Goal: Task Accomplishment & Management: Use online tool/utility

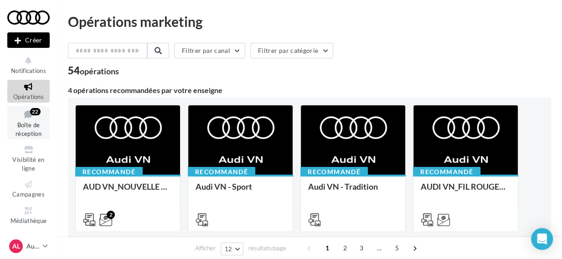
click at [34, 130] on span "Boîte de réception" at bounding box center [29, 129] width 26 height 16
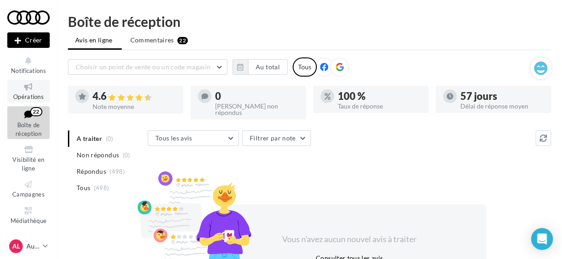
click at [29, 91] on icon at bounding box center [28, 87] width 37 height 10
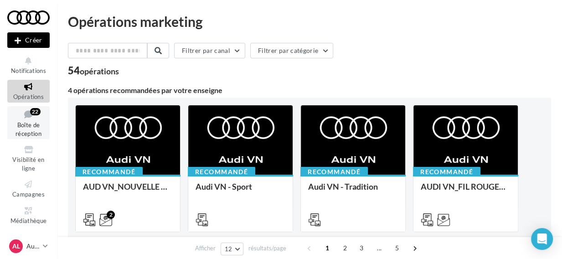
click at [27, 123] on span "Boîte de réception" at bounding box center [29, 129] width 26 height 16
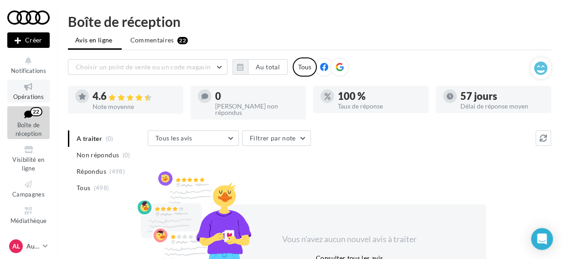
click at [28, 97] on span "Opérations" at bounding box center [28, 96] width 31 height 7
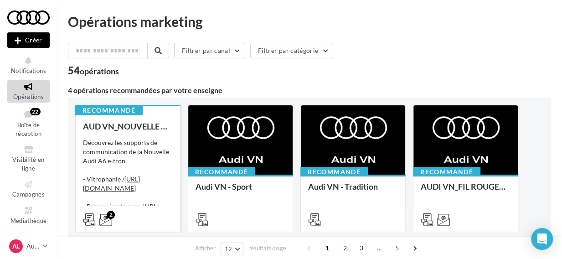
click at [153, 132] on div "AUD VN_NOUVELLE A6 e-tron Découvrez les supports de communication de la Nouvell…" at bounding box center [128, 173] width 90 height 102
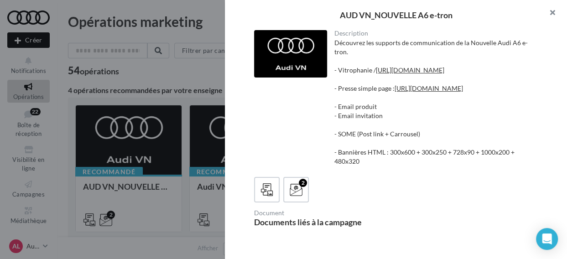
click at [553, 14] on button "button" at bounding box center [548, 13] width 36 height 27
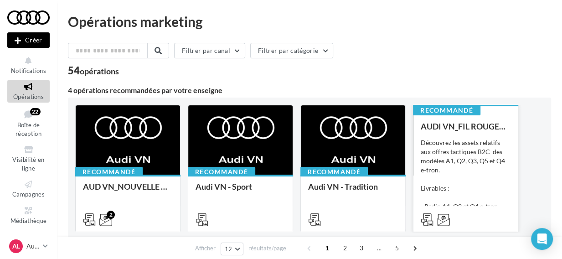
click at [436, 134] on div "AUDI VN_FIL ROUGE 2025 - A1, Q2, Q3, Q5 et Q4 e-tron Découvrez les assets relat…" at bounding box center [466, 173] width 90 height 102
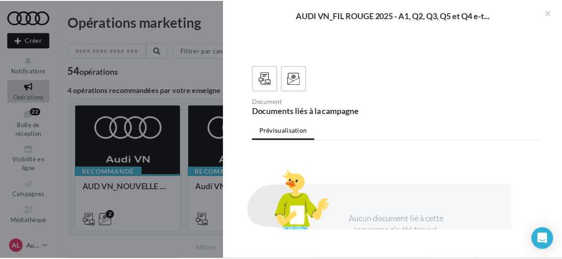
scroll to position [172, 0]
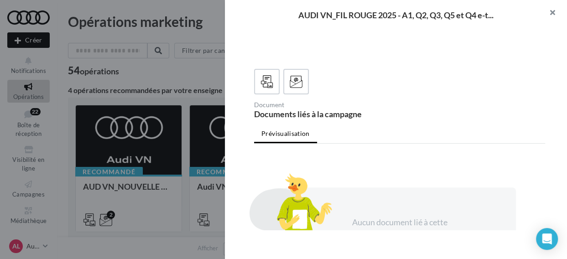
click at [556, 13] on button "button" at bounding box center [548, 13] width 36 height 27
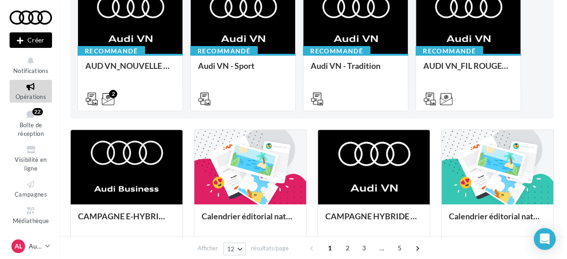
scroll to position [121, 0]
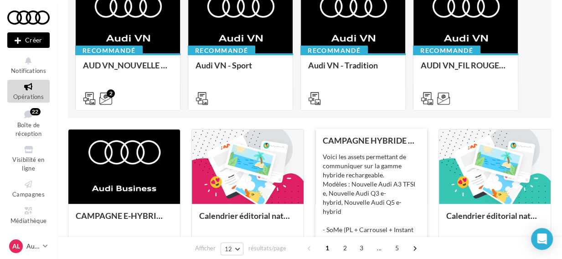
click at [374, 151] on div "CAMPAGNE HYBRIDE RECHARGEABLE Voici les assets permettant de communiquer sur la…" at bounding box center [371, 194] width 97 height 117
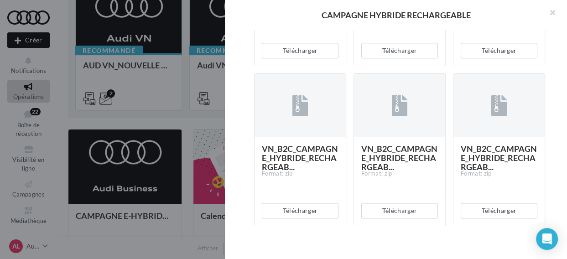
scroll to position [688, 0]
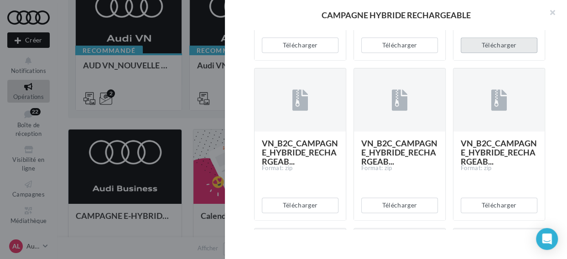
click at [503, 53] on button "Télécharger" at bounding box center [499, 45] width 77 height 16
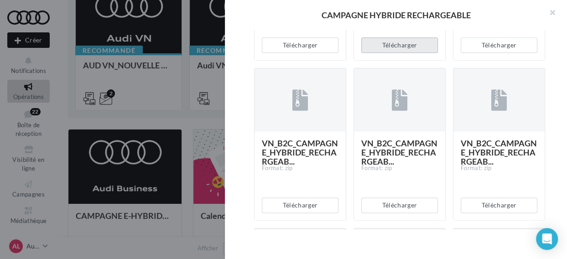
click at [403, 53] on button "Télécharger" at bounding box center [399, 45] width 77 height 16
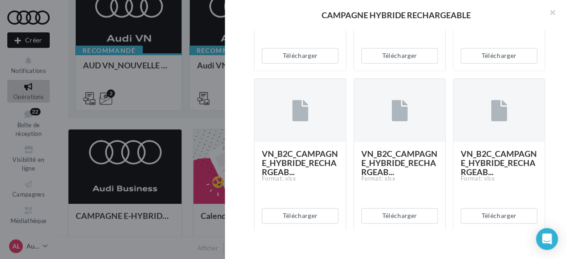
scroll to position [844, 0]
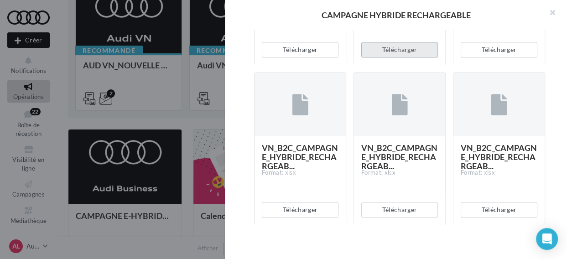
click at [409, 57] on button "Télécharger" at bounding box center [399, 50] width 77 height 16
click at [552, 148] on div "Description Voici les assets permettant de communiquer sur la gamme hybride rec…" at bounding box center [399, 130] width 349 height 200
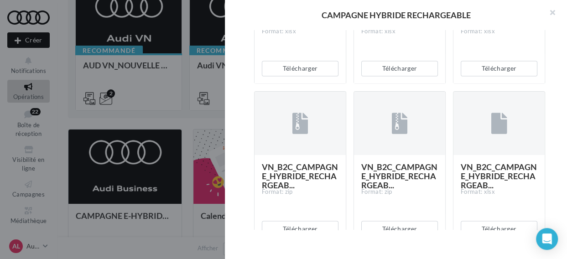
scroll to position [985, 0]
click at [512, 76] on button "Télécharger" at bounding box center [499, 69] width 77 height 16
click at [555, 187] on div "Description Voici les assets permettant de communiquer sur la gamme hybride rec…" at bounding box center [399, 130] width 349 height 200
click at [395, 76] on button "Télécharger" at bounding box center [399, 69] width 77 height 16
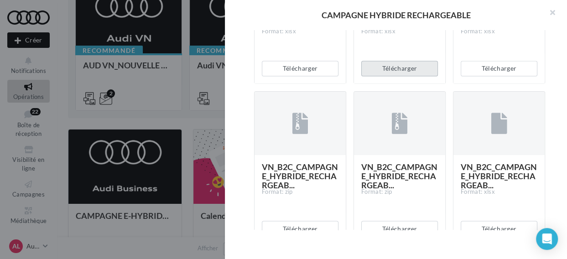
click at [395, 76] on button "Télécharger" at bounding box center [399, 69] width 77 height 16
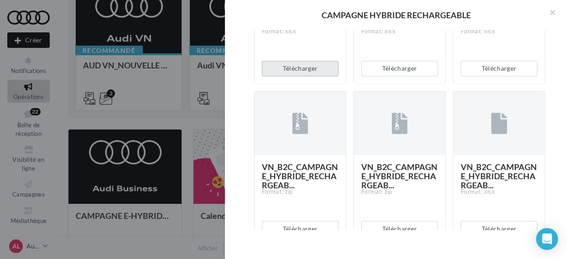
click at [315, 76] on button "Télécharger" at bounding box center [300, 69] width 77 height 16
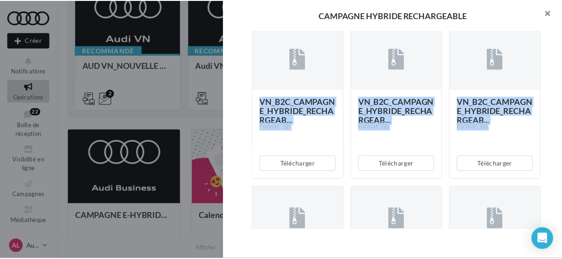
scroll to position [392, 0]
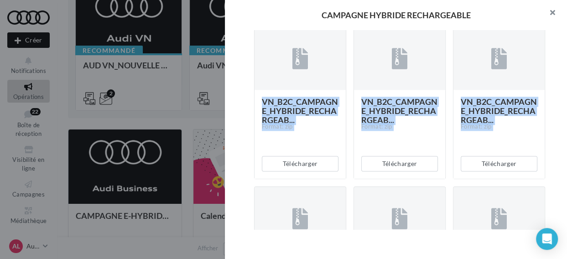
drag, startPoint x: 552, startPoint y: 144, endPoint x: 551, endPoint y: 13, distance: 131.3
click at [551, 13] on div "CAMPAGNE HYBRIDE RECHARGEABLE Description Voici les assets permettant de commun…" at bounding box center [396, 129] width 342 height 259
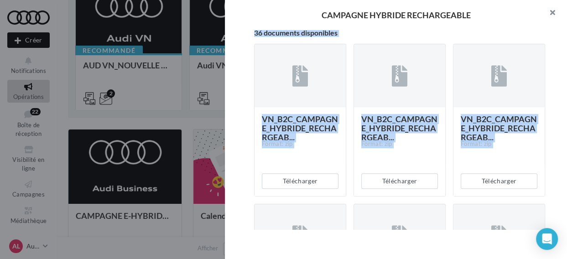
click at [551, 13] on button "button" at bounding box center [548, 13] width 36 height 27
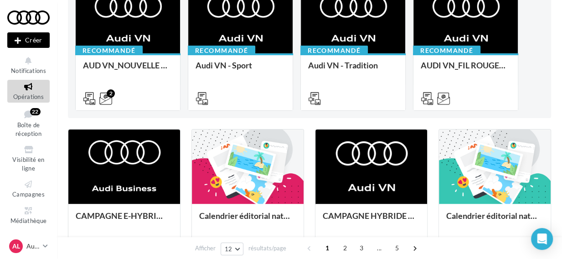
click at [30, 42] on button "Créer" at bounding box center [28, 40] width 42 height 16
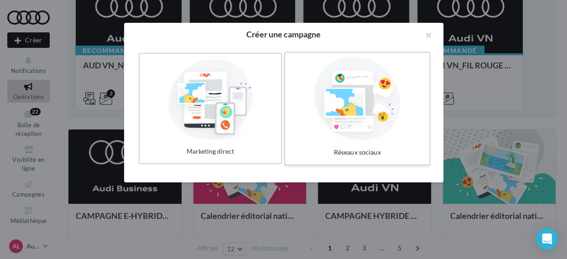
click at [325, 102] on div at bounding box center [357, 99] width 137 height 84
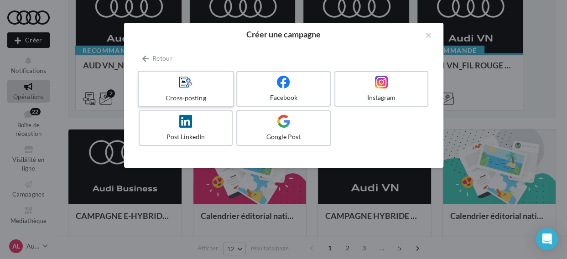
click at [216, 88] on div at bounding box center [185, 82] width 87 height 14
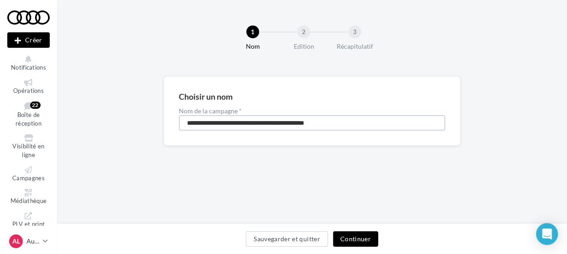
click at [353, 121] on input "**********" at bounding box center [312, 123] width 266 height 16
type input "**********"
click at [362, 247] on button "Continuer" at bounding box center [355, 240] width 45 height 16
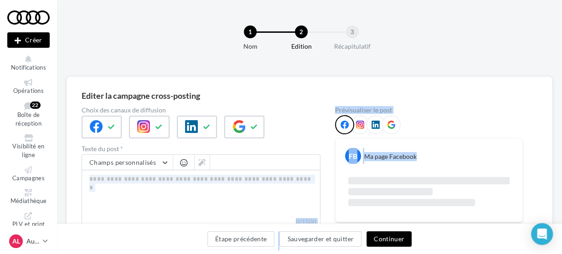
drag, startPoint x: 362, startPoint y: 247, endPoint x: 324, endPoint y: 180, distance: 77.4
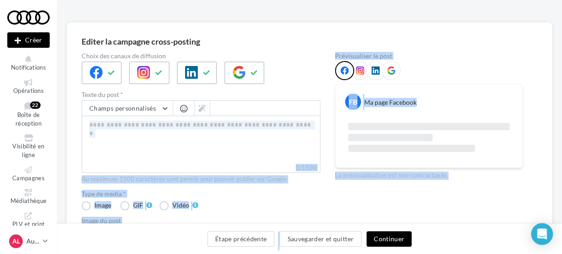
scroll to position [55, 0]
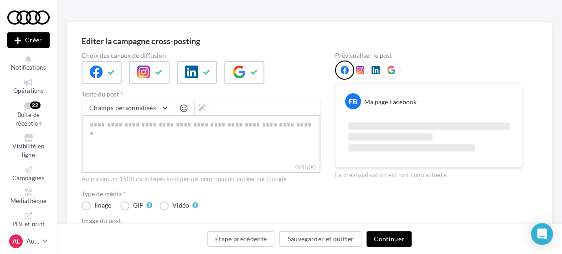
click at [124, 146] on textarea "0/1500" at bounding box center [201, 138] width 239 height 47
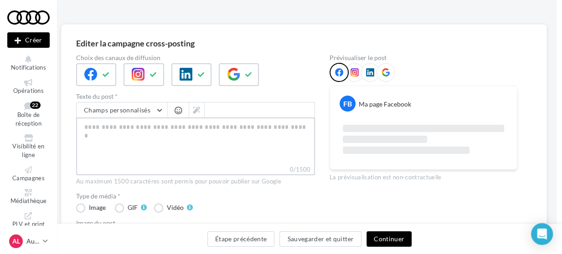
scroll to position [52, 5]
click at [25, 79] on icon at bounding box center [28, 82] width 37 height 7
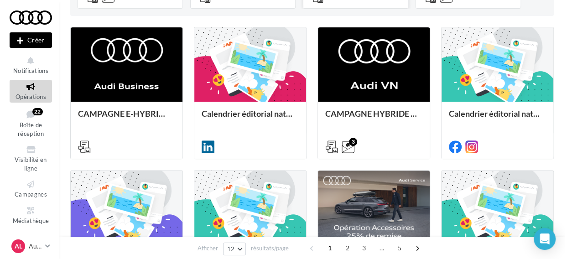
scroll to position [224, 0]
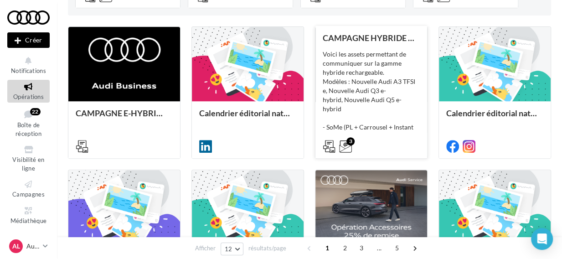
click at [378, 96] on div "Voici les assets permettant de communiquer sur la gamme hybride rechargeable. M…" at bounding box center [371, 95] width 97 height 91
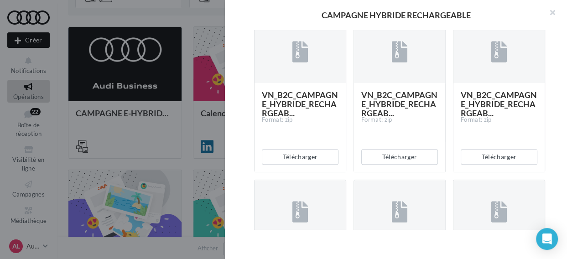
scroll to position [579, 0]
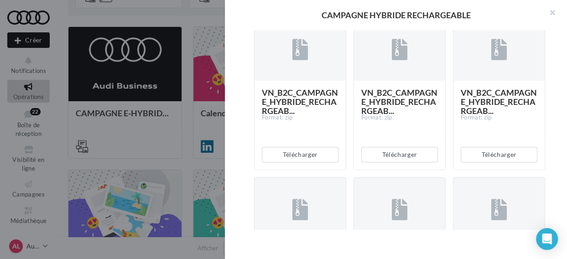
drag, startPoint x: 378, startPoint y: 96, endPoint x: 387, endPoint y: 144, distance: 48.1
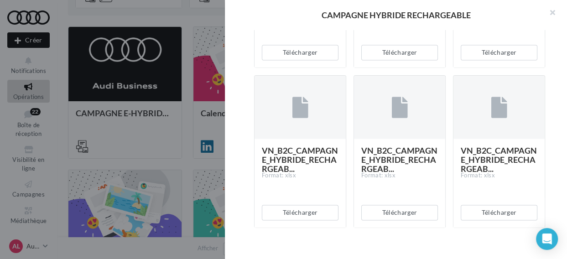
scroll to position [840, 0]
click at [406, 61] on button "Télécharger" at bounding box center [399, 53] width 77 height 16
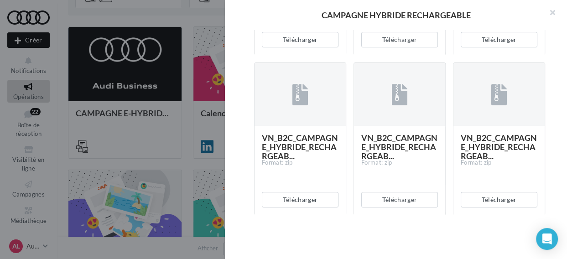
scroll to position [2169, 0]
click at [300, 47] on button "Télécharger" at bounding box center [300, 40] width 77 height 16
